Goal: Task Accomplishment & Management: Manage account settings

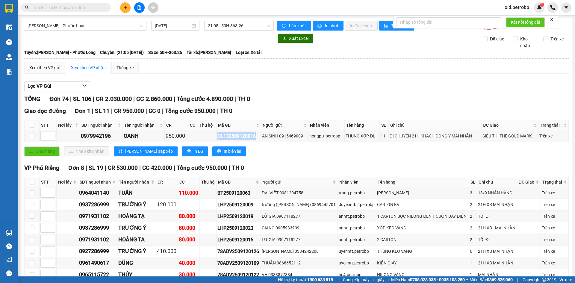
scroll to position [887, 0]
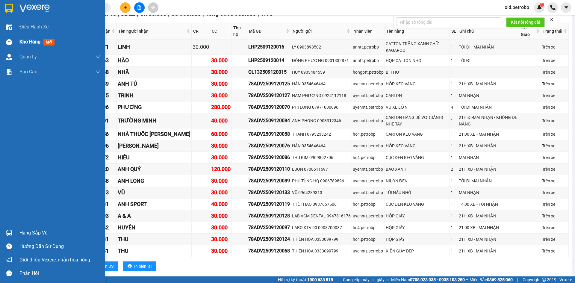
click at [30, 40] on span "Kho hàng" at bounding box center [29, 42] width 21 height 6
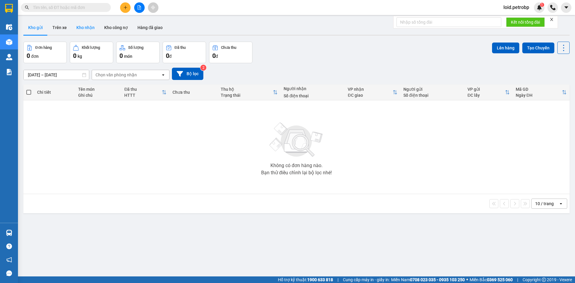
click at [91, 26] on button "Kho nhận" at bounding box center [86, 27] width 28 height 14
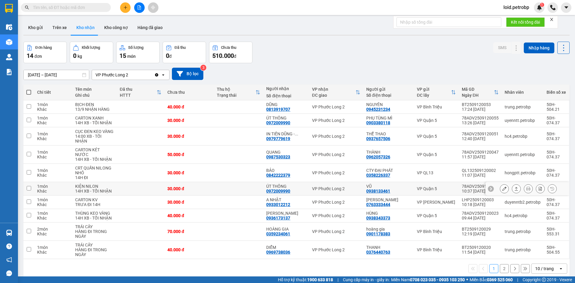
click at [502, 187] on icon at bounding box center [504, 189] width 4 height 4
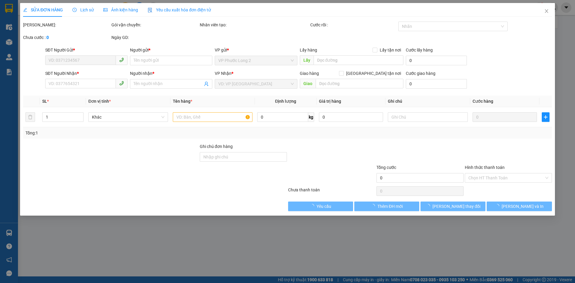
type input "0938133461"
type input "VŨ"
type input "0972009990"
type input "ÚT THÔNG"
type input "30.000"
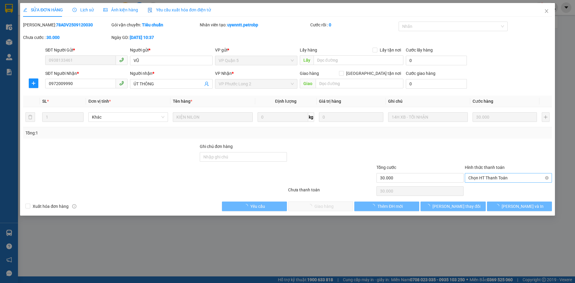
click at [480, 174] on span "Chọn HT Thanh Toán" at bounding box center [508, 177] width 80 height 9
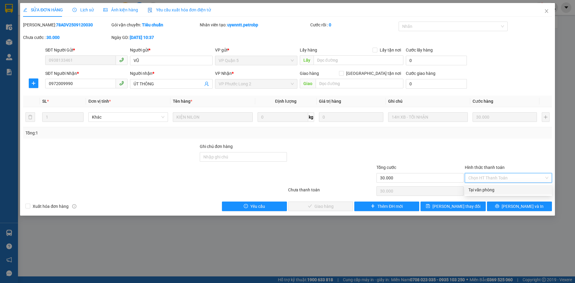
click at [476, 187] on div "Tại văn phòng" at bounding box center [508, 190] width 80 height 7
type input "0"
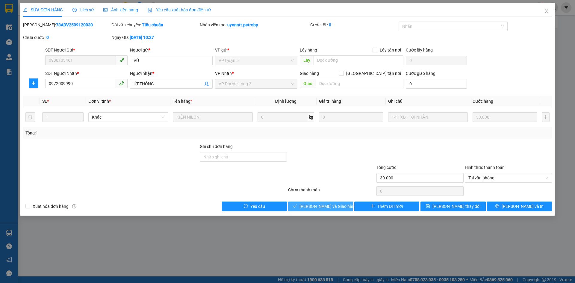
click at [338, 205] on span "[PERSON_NAME] và Giao hàng" at bounding box center [329, 206] width 58 height 7
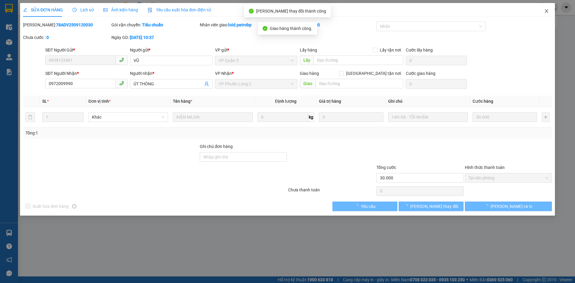
click at [545, 12] on icon "close" at bounding box center [546, 11] width 5 height 5
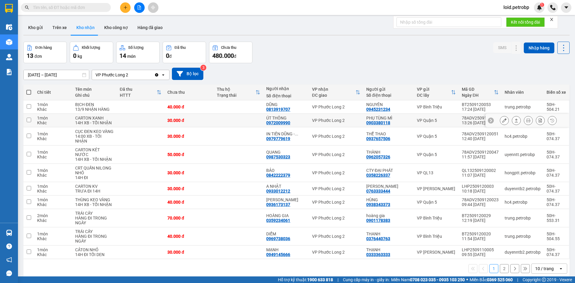
click at [502, 120] on icon at bounding box center [504, 120] width 4 height 4
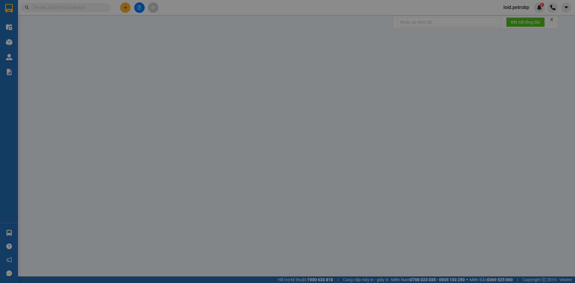
type input "0903380118"
type input "PHỤ TÙNG MÌ"
type input "0972009990"
type input "ÚT THÔNG"
type input "30.000"
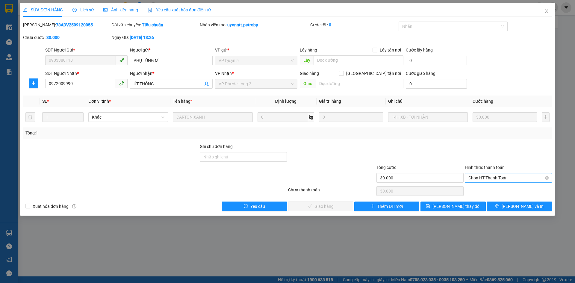
click at [502, 179] on span "Chọn HT Thanh Toán" at bounding box center [508, 177] width 80 height 9
click at [480, 190] on div "Tại văn phòng" at bounding box center [508, 190] width 80 height 7
type input "0"
click at [336, 206] on span "[PERSON_NAME] và Giao hàng" at bounding box center [329, 206] width 58 height 7
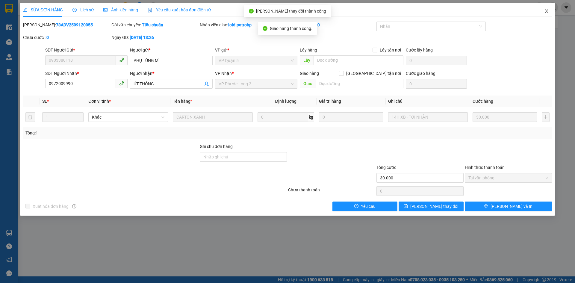
click at [547, 11] on icon "close" at bounding box center [546, 11] width 3 height 4
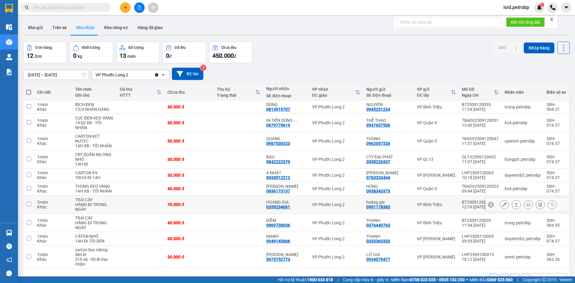
scroll to position [28, 0]
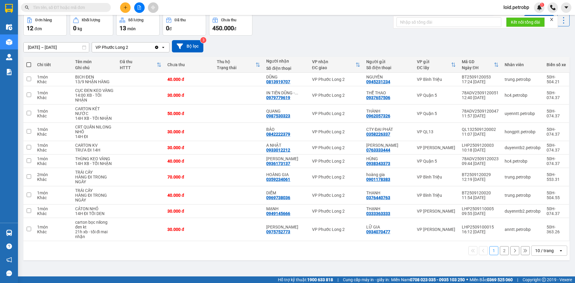
click at [501, 248] on button "2" at bounding box center [504, 250] width 9 height 9
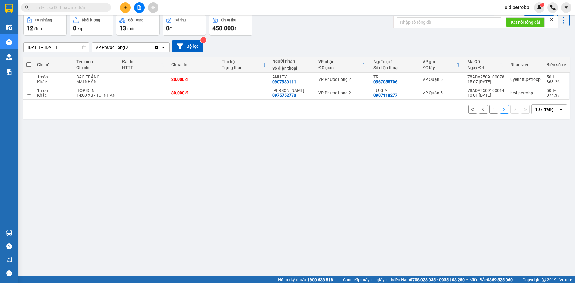
click at [489, 107] on button "1" at bounding box center [493, 109] width 9 height 9
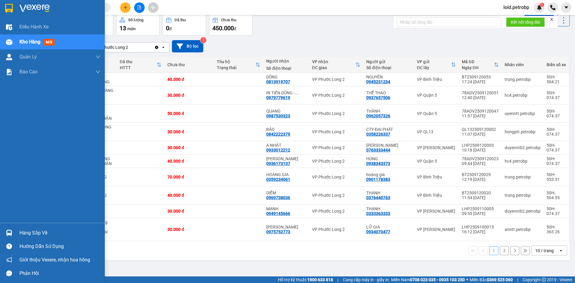
click at [24, 233] on div "Hàng sắp về" at bounding box center [59, 233] width 81 height 9
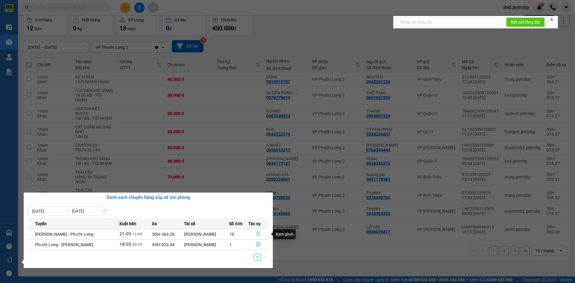
click at [258, 235] on icon "file-done" at bounding box center [258, 234] width 4 height 4
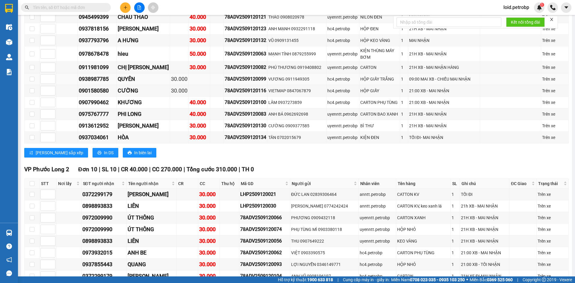
scroll to position [539, 0]
